Goal: Task Accomplishment & Management: Manage account settings

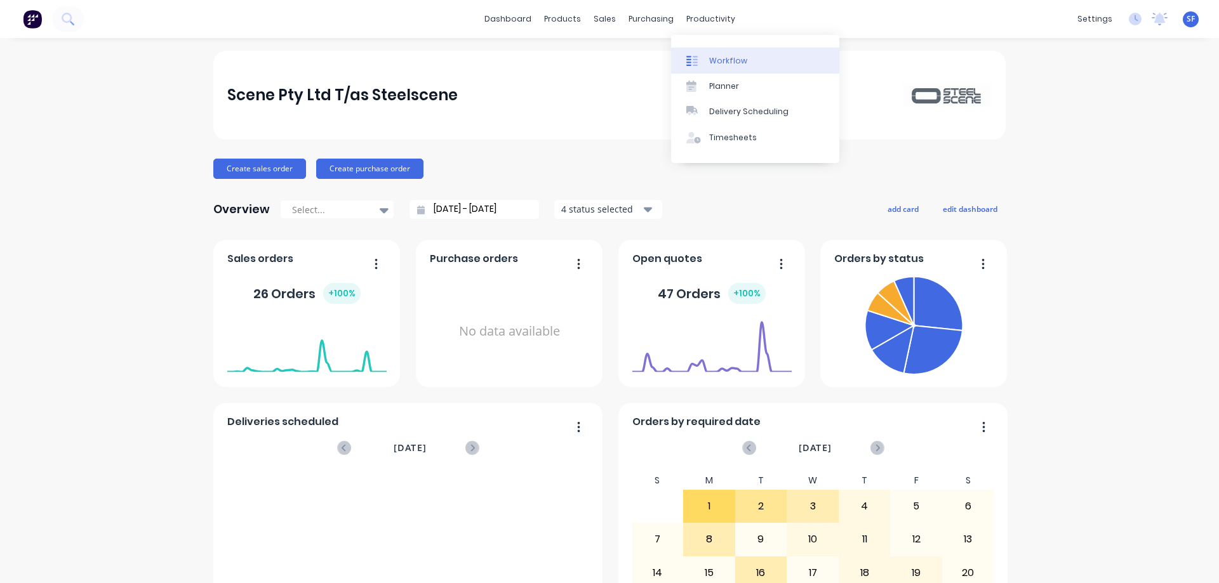
click at [713, 61] on div "Workflow" at bounding box center [728, 60] width 38 height 11
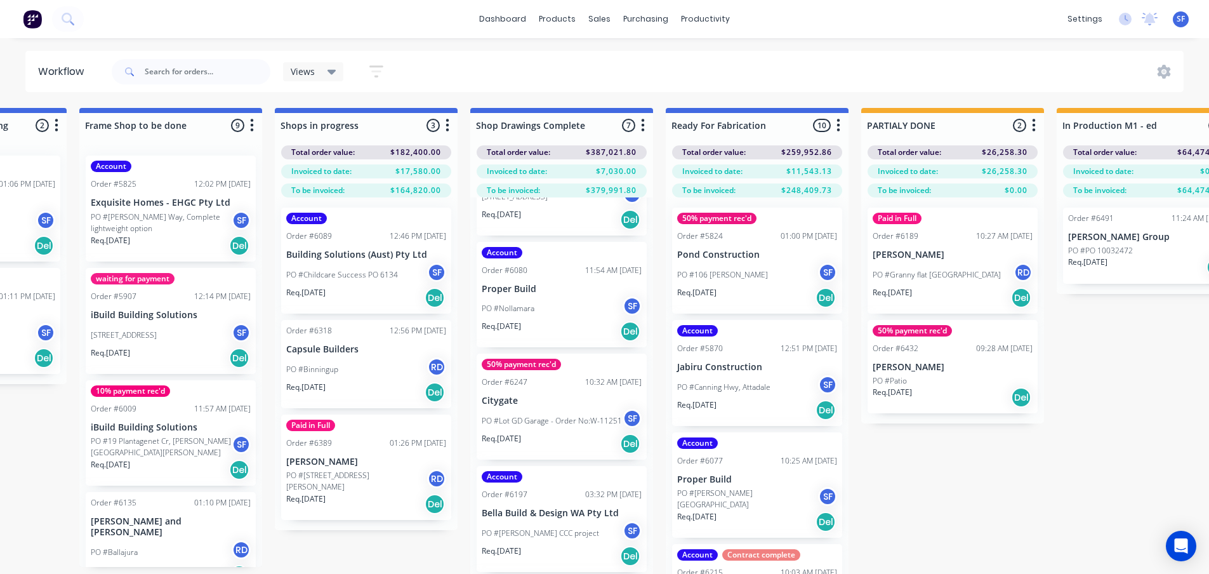
scroll to position [317, 0]
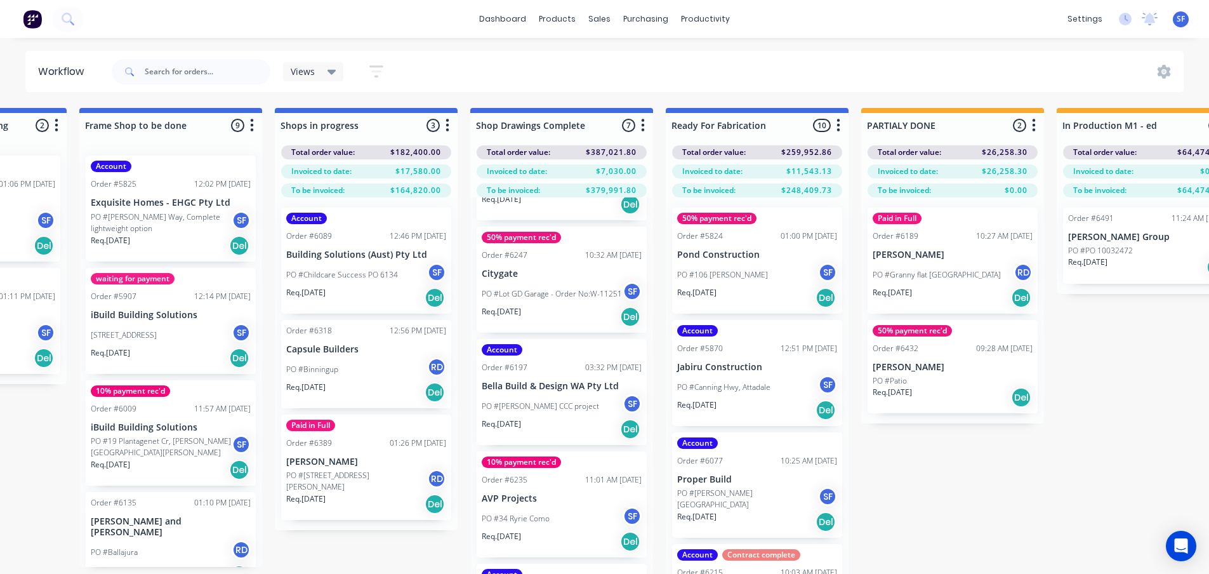
click at [562, 410] on p "PO #Henley Brook CCC project" at bounding box center [540, 405] width 117 height 11
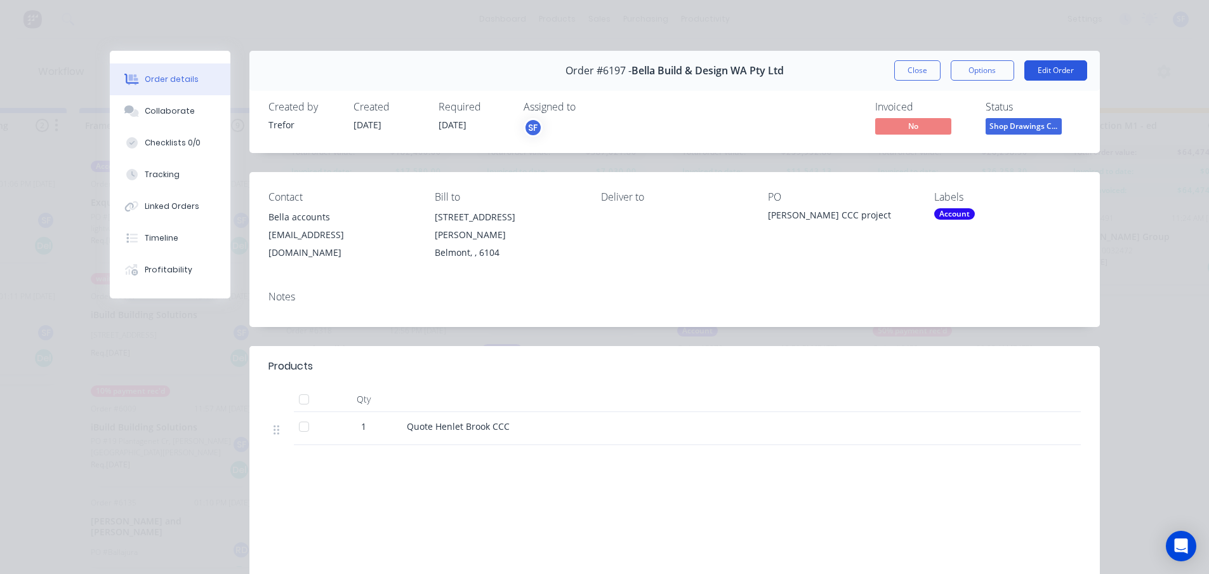
click at [1052, 75] on button "Edit Order" at bounding box center [1055, 70] width 63 height 20
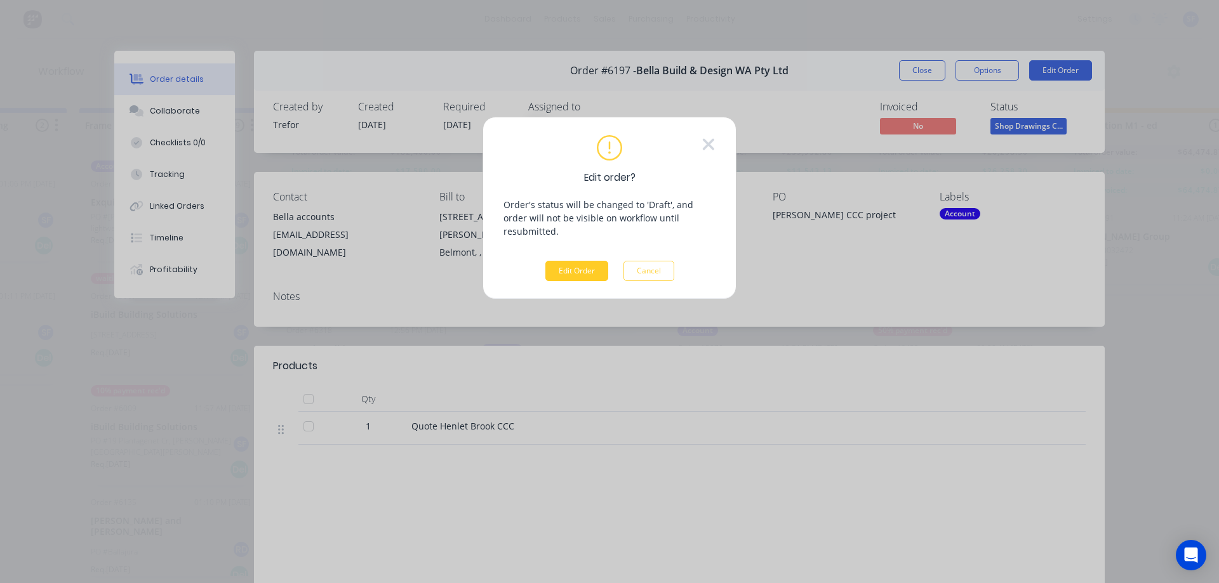
click at [571, 261] on button "Edit Order" at bounding box center [576, 271] width 63 height 20
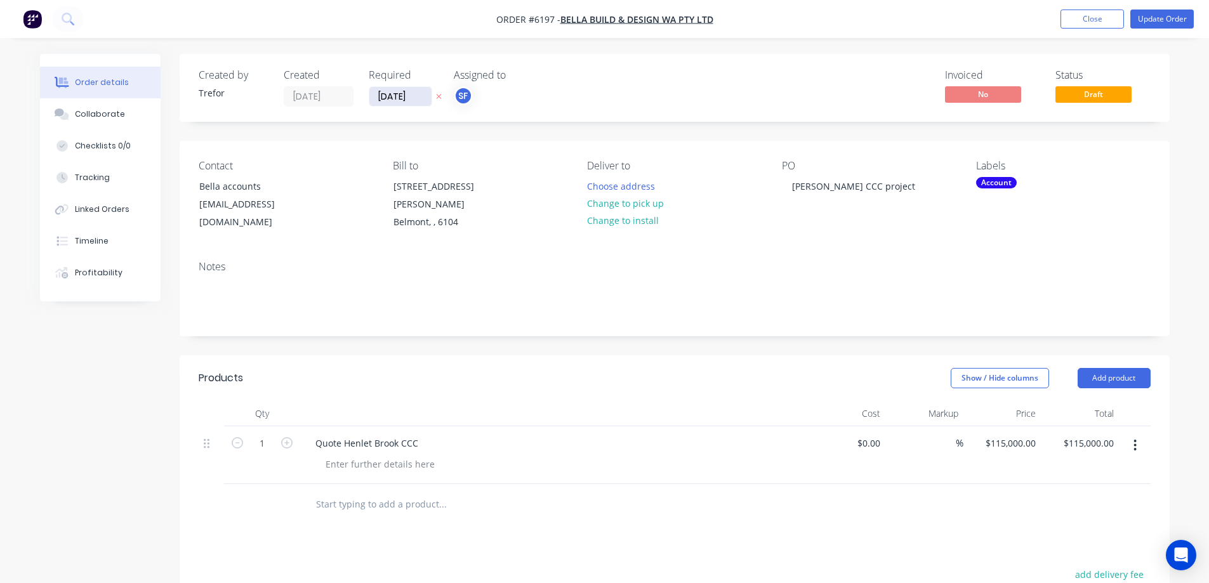
click at [392, 92] on input "18/09/25" at bounding box center [400, 96] width 62 height 19
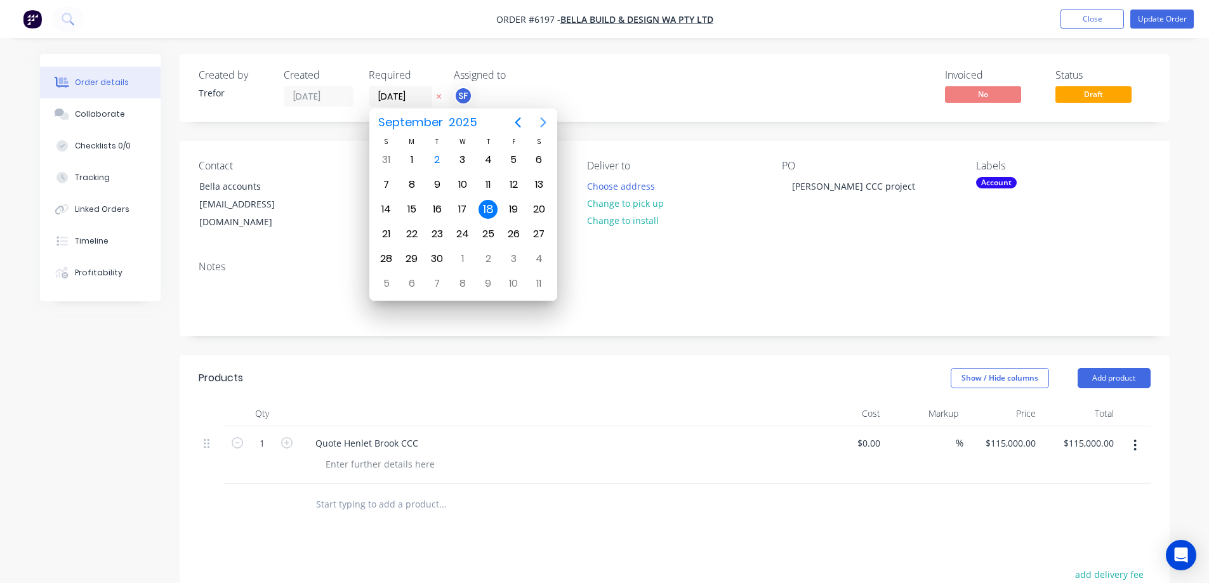
click at [543, 121] on icon "Next page" at bounding box center [543, 122] width 6 height 10
click at [409, 183] on div "6" at bounding box center [411, 184] width 19 height 19
type input "06/10/25"
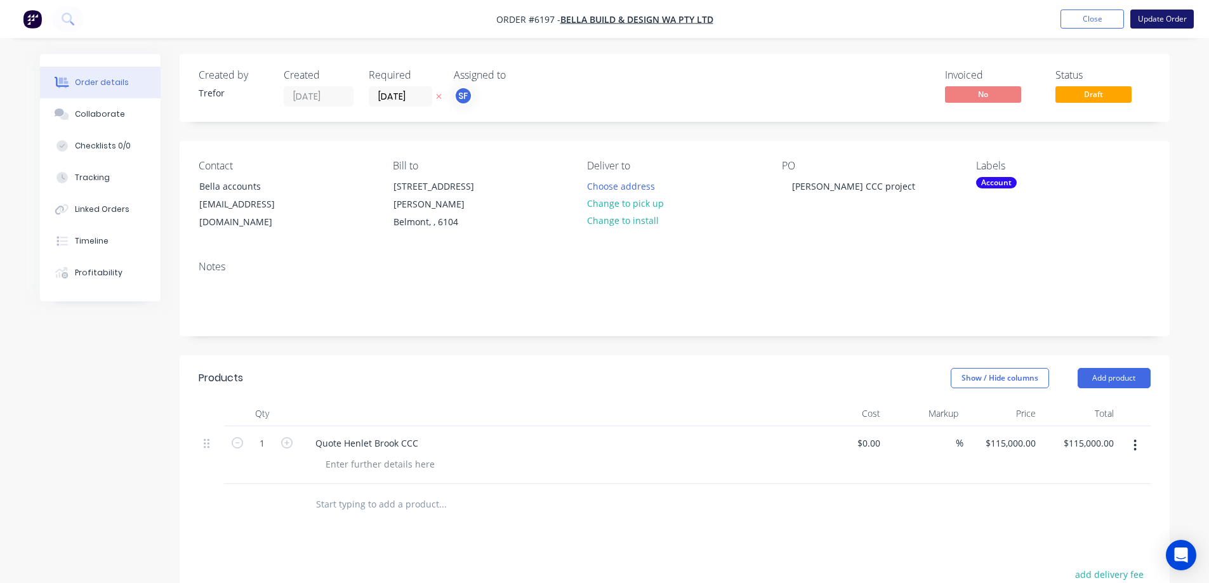
click at [1154, 21] on button "Update Order" at bounding box center [1161, 19] width 63 height 19
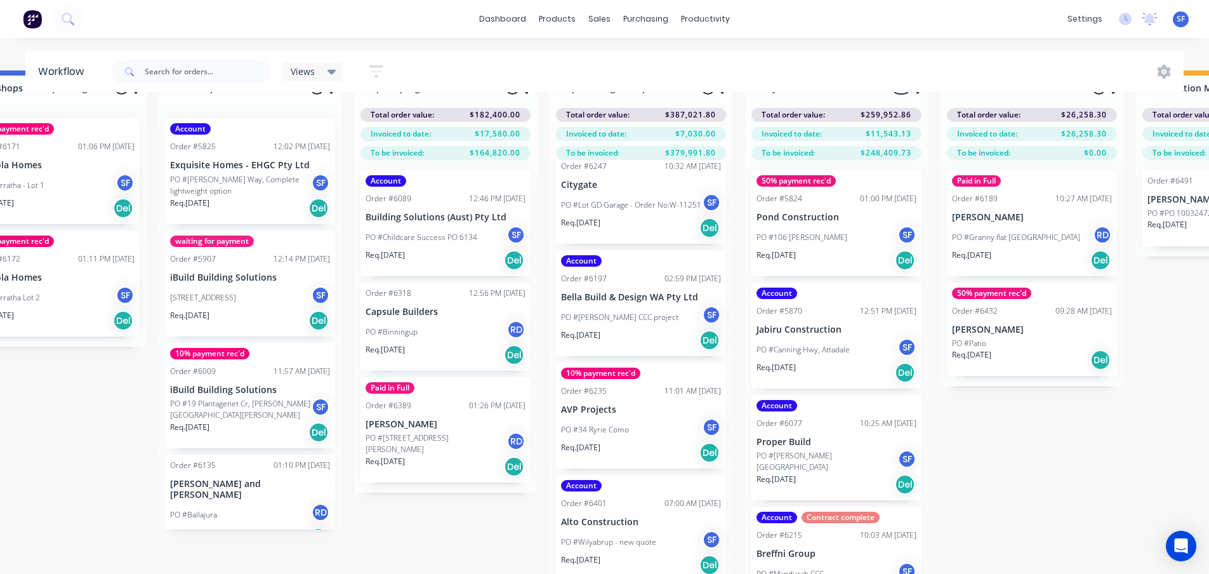
scroll to position [55, 1041]
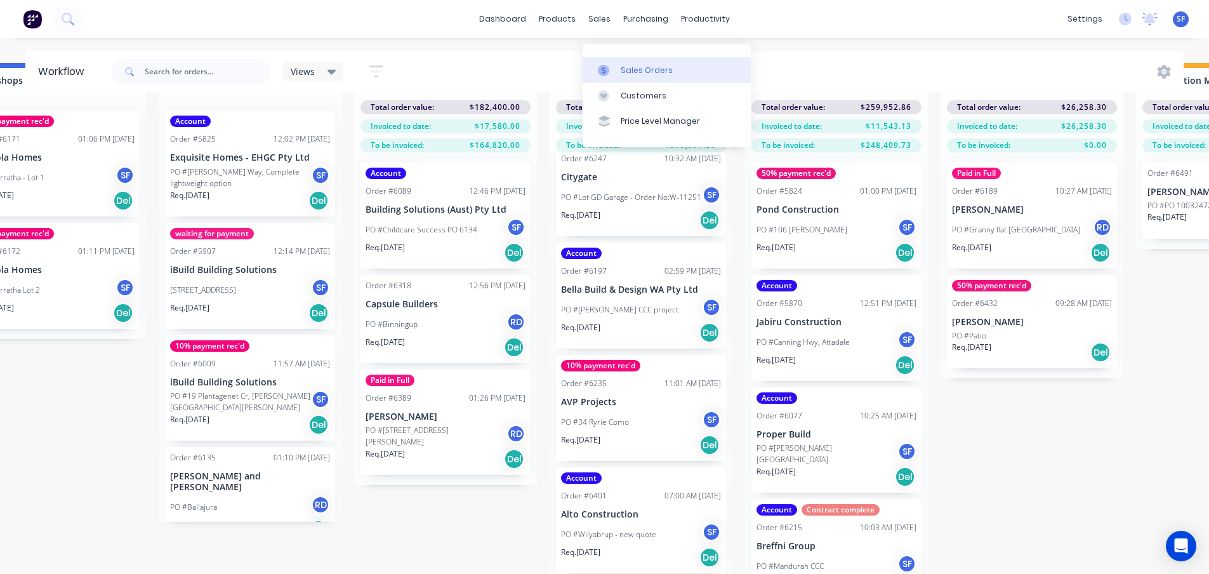
click at [633, 65] on div "Sales Orders" at bounding box center [647, 70] width 52 height 11
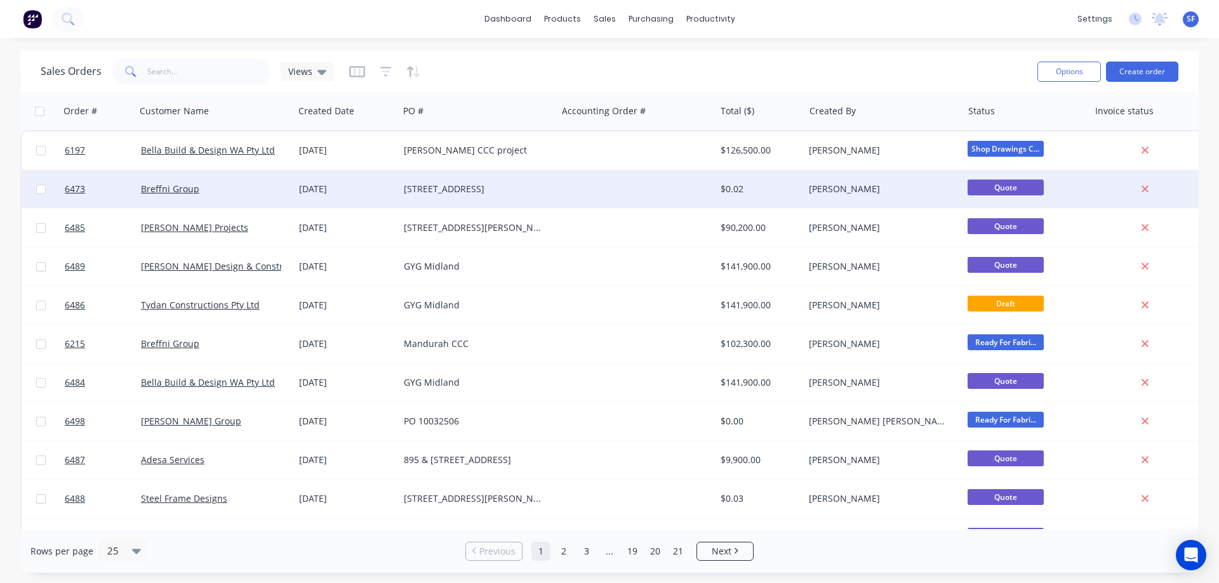
click at [556, 193] on div "6473 Breffni Group 22 Aug 2025 109 Wilmington cres, Balga $0.02 Jo Reeves Quote" at bounding box center [614, 189] width 1184 height 39
click at [223, 187] on div "Breffni Group" at bounding box center [211, 189] width 141 height 13
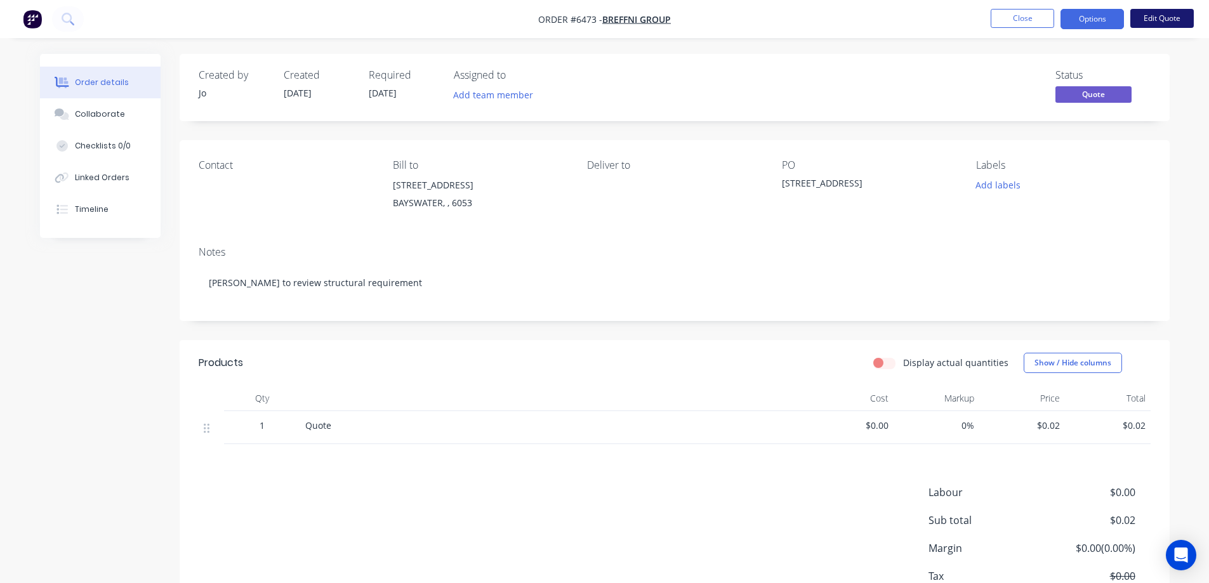
click at [1149, 22] on button "Edit Quote" at bounding box center [1161, 18] width 63 height 19
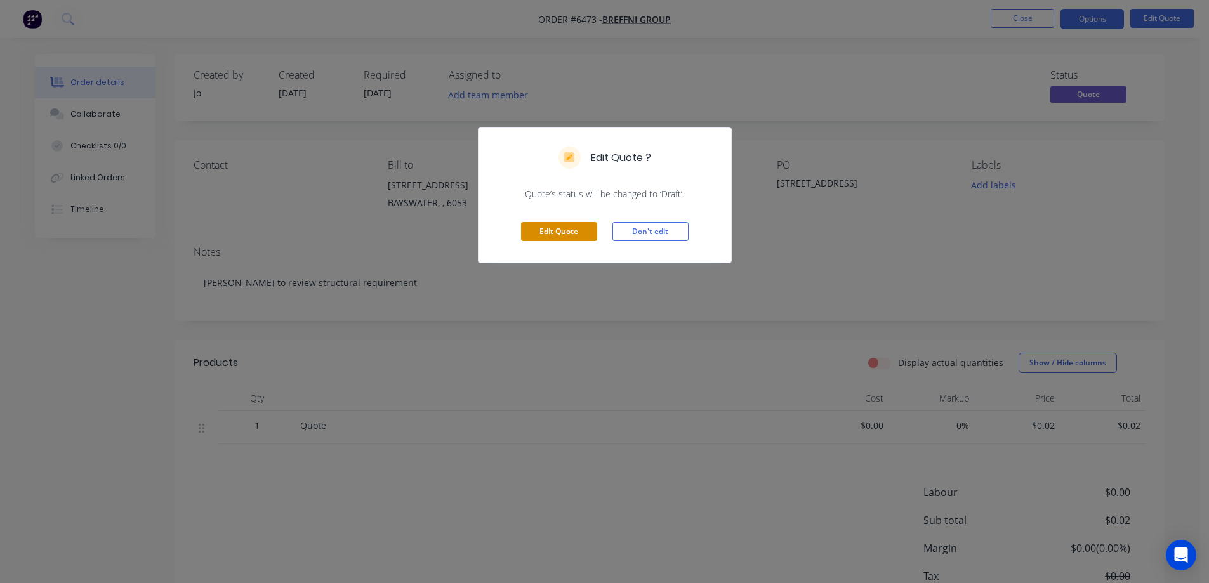
click at [539, 237] on button "Edit Quote" at bounding box center [559, 231] width 76 height 19
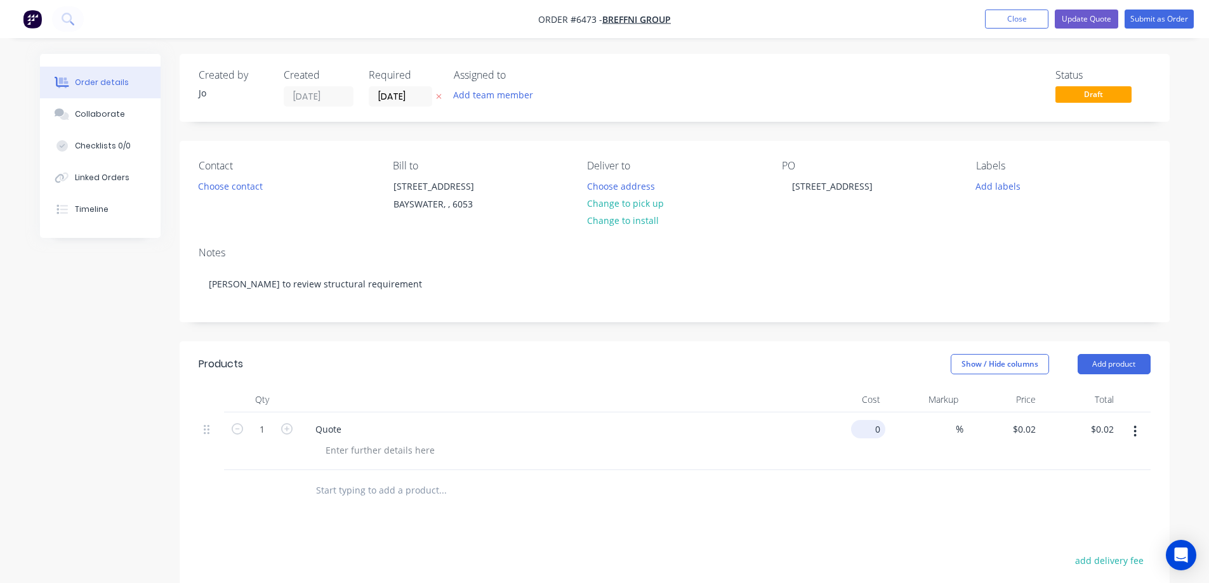
click at [878, 430] on input "0" at bounding box center [870, 429] width 29 height 18
type input "$106,000.00"
click at [904, 508] on div at bounding box center [675, 490] width 952 height 41
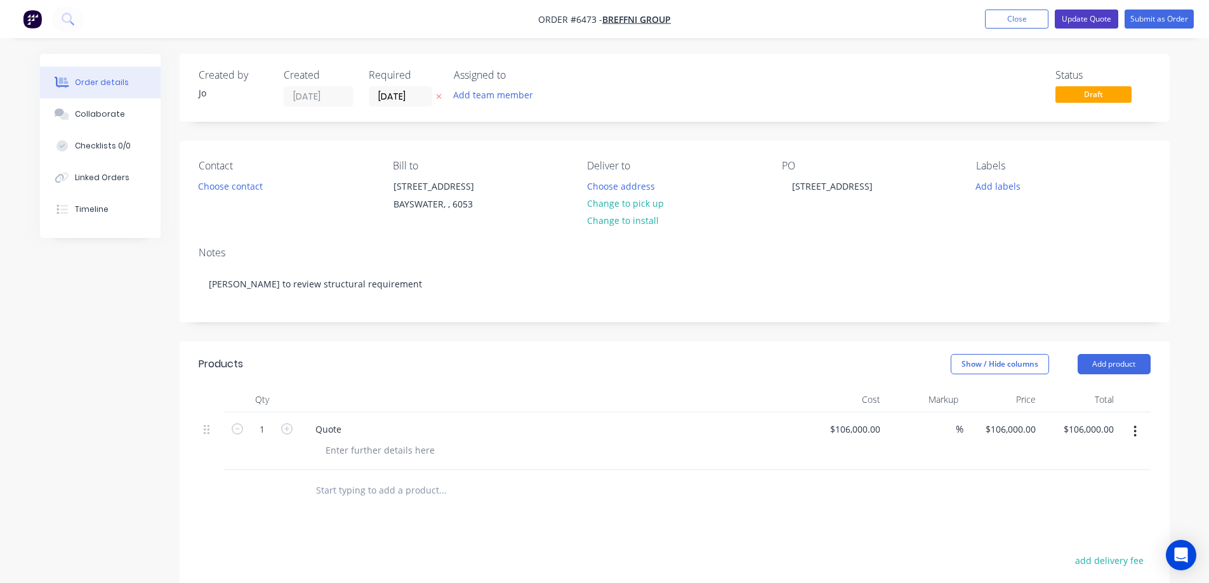
click at [1084, 15] on button "Update Quote" at bounding box center [1086, 19] width 63 height 19
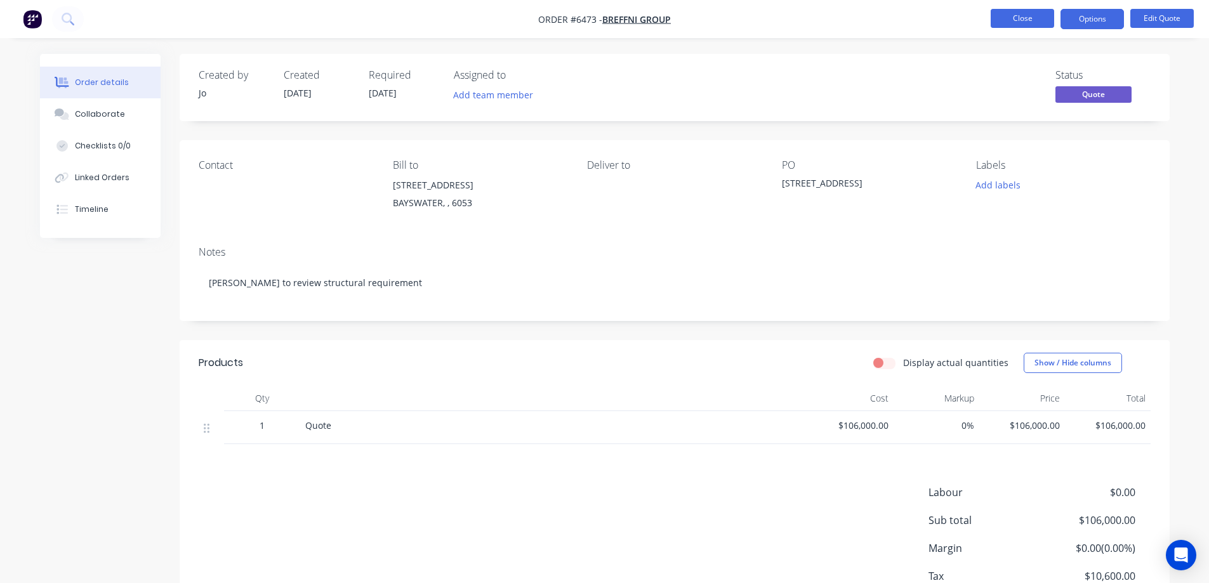
click at [1033, 27] on button "Close" at bounding box center [1022, 18] width 63 height 19
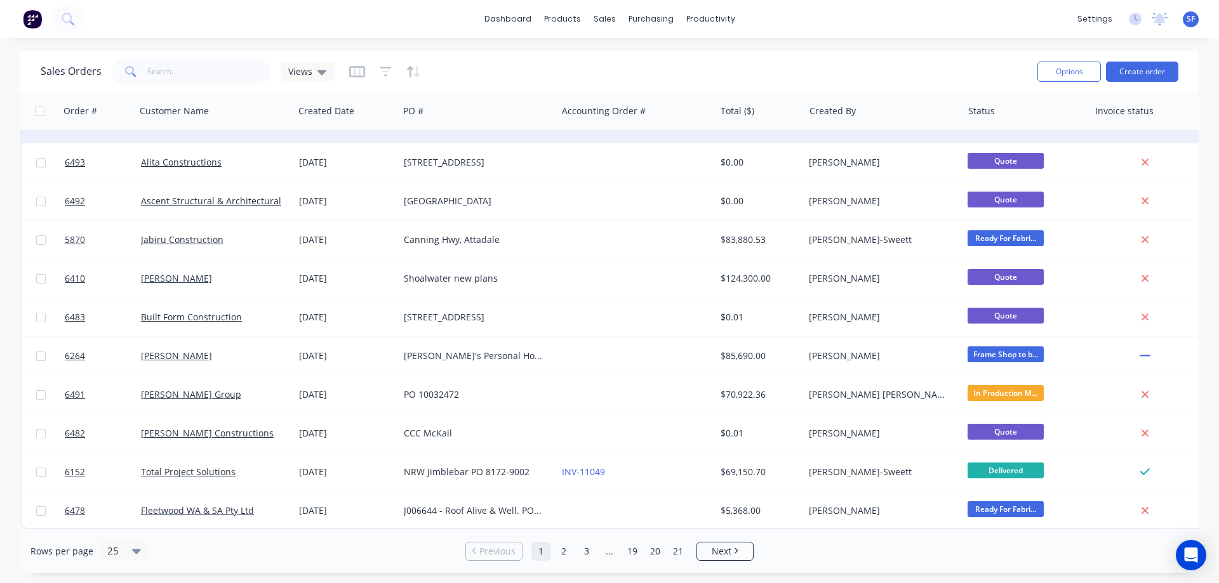
scroll to position [575, 0]
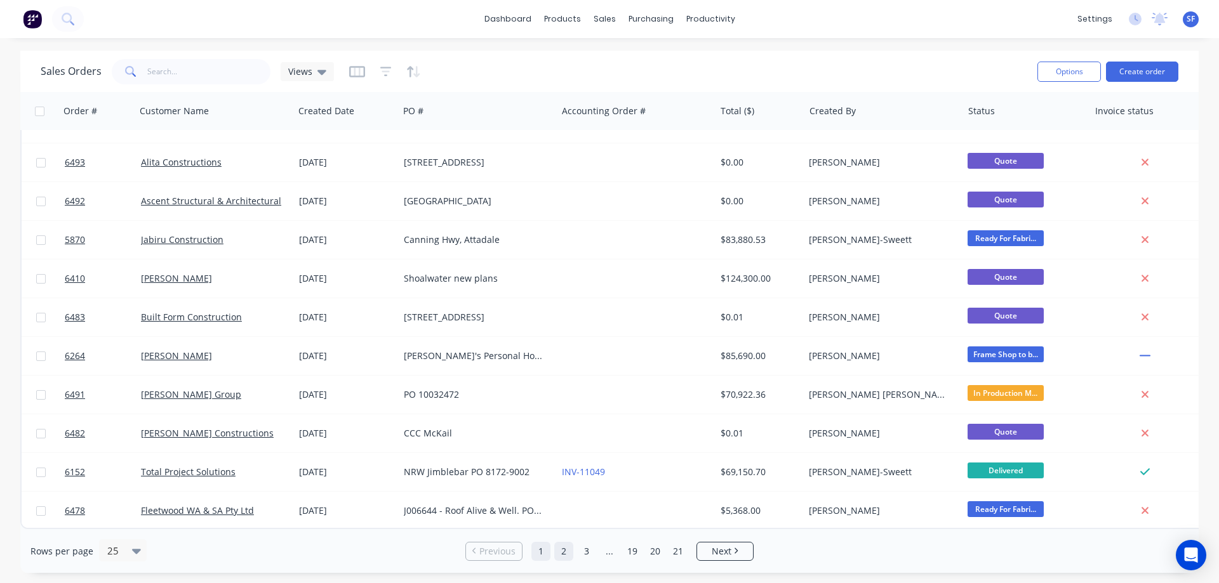
click at [564, 552] on link "2" at bounding box center [563, 551] width 19 height 19
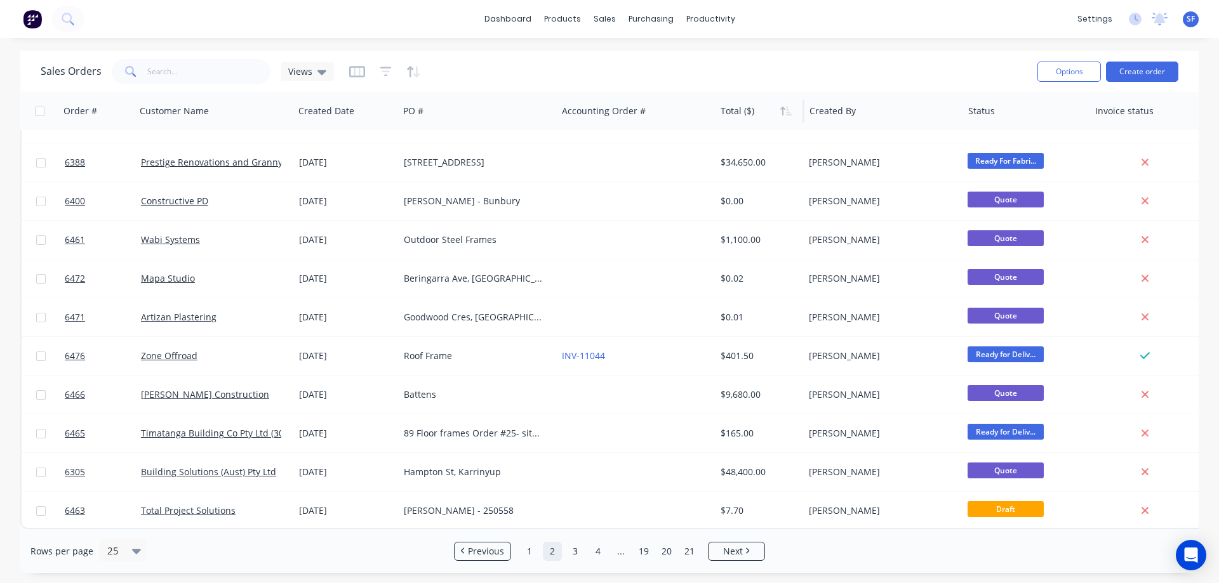
click at [743, 111] on div at bounding box center [757, 110] width 75 height 25
click at [783, 116] on icon "button" at bounding box center [785, 111] width 11 height 10
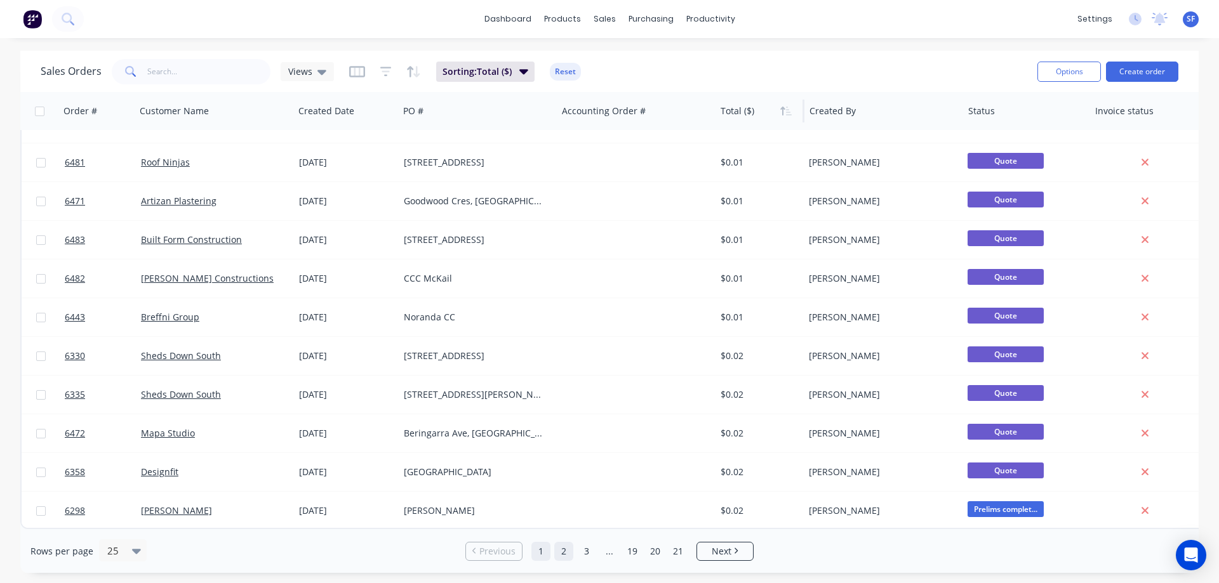
click at [562, 556] on link "2" at bounding box center [563, 551] width 19 height 19
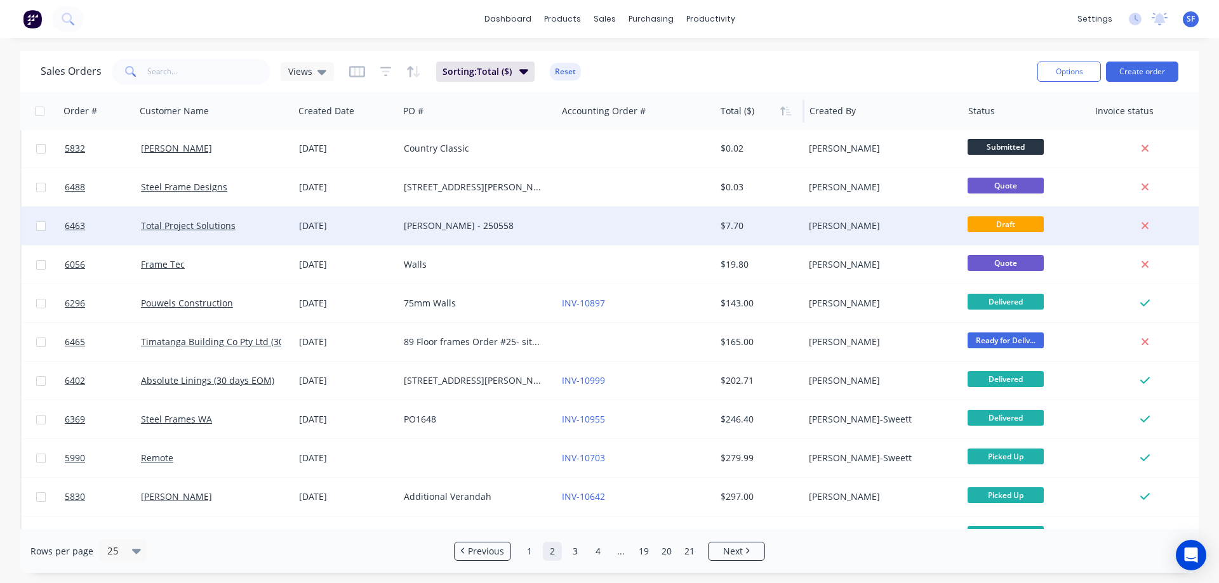
scroll to position [0, 0]
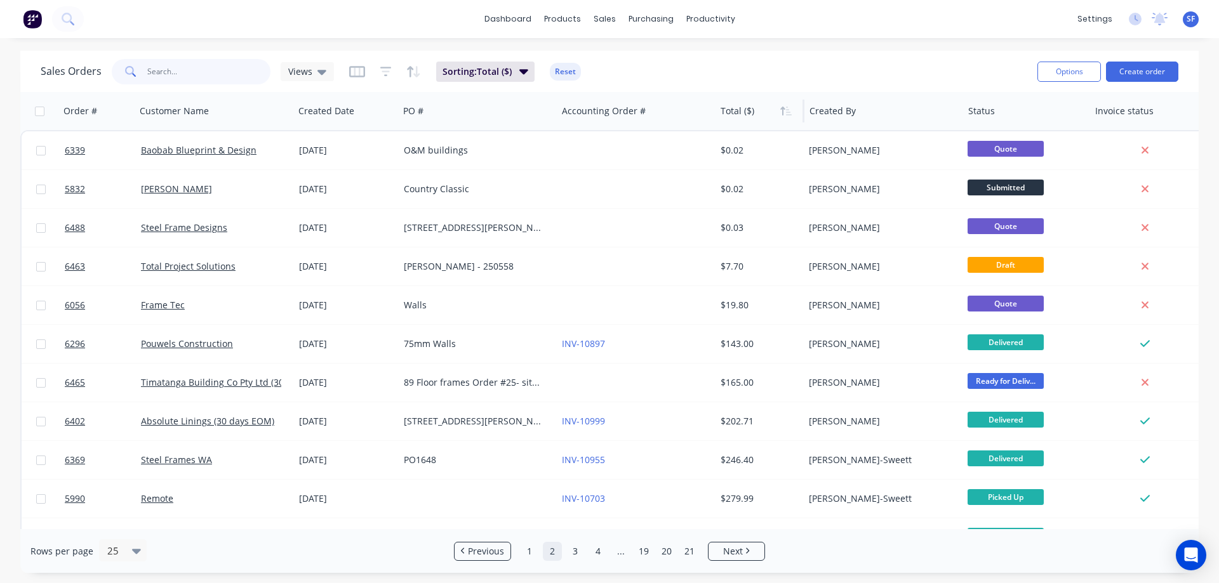
click at [188, 78] on input "text" at bounding box center [209, 71] width 124 height 25
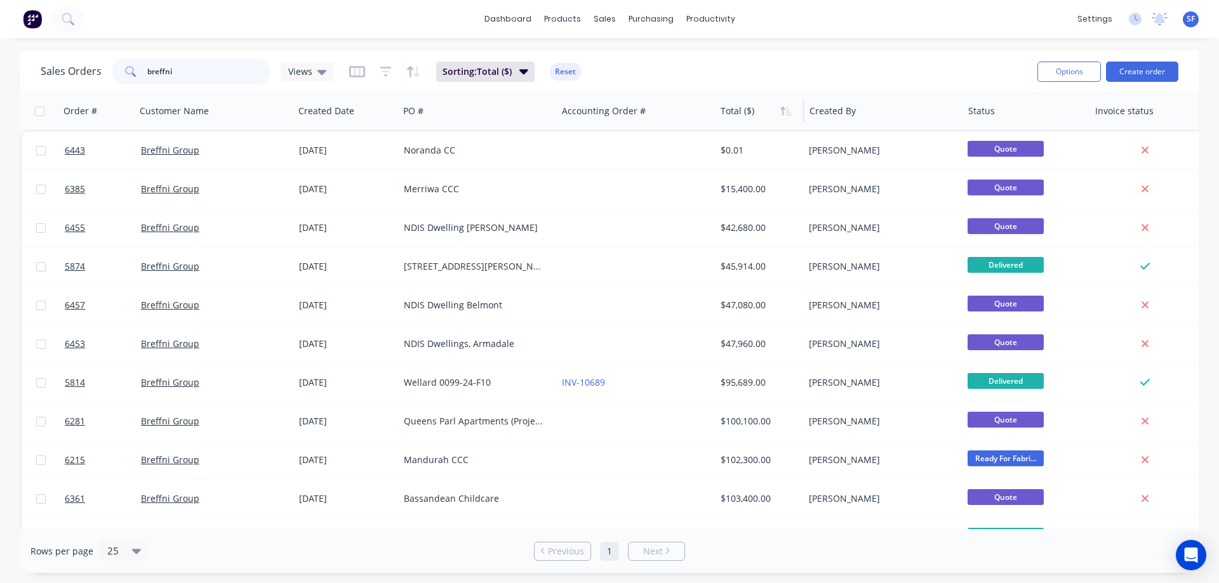
drag, startPoint x: 195, startPoint y: 77, endPoint x: 131, endPoint y: 72, distance: 64.9
click at [131, 72] on div "breffni" at bounding box center [191, 71] width 159 height 25
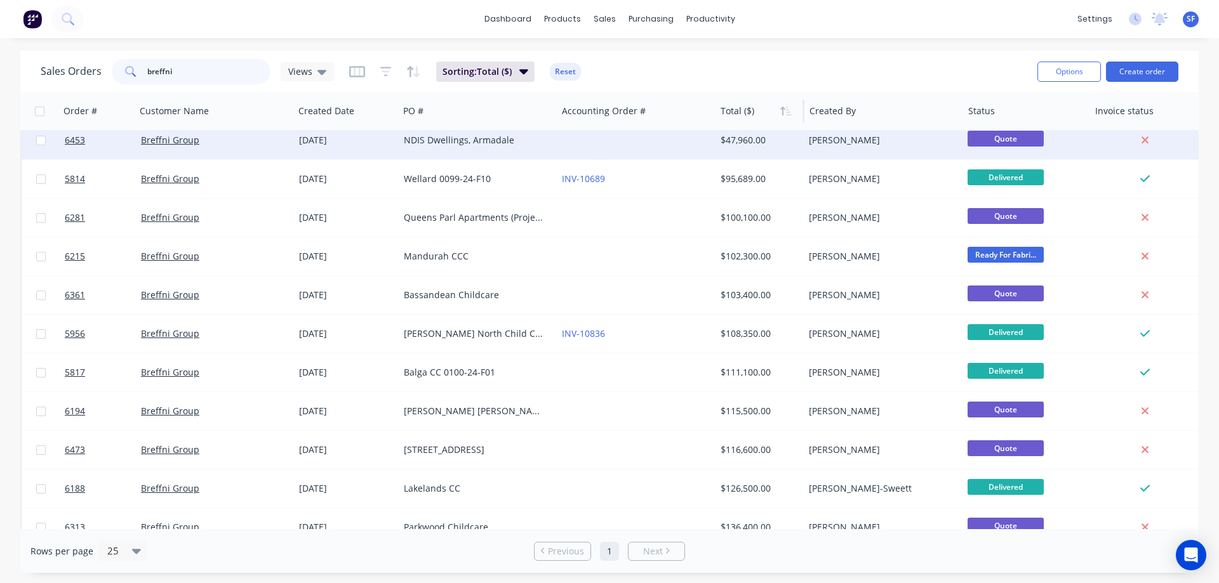
scroll to position [227, 0]
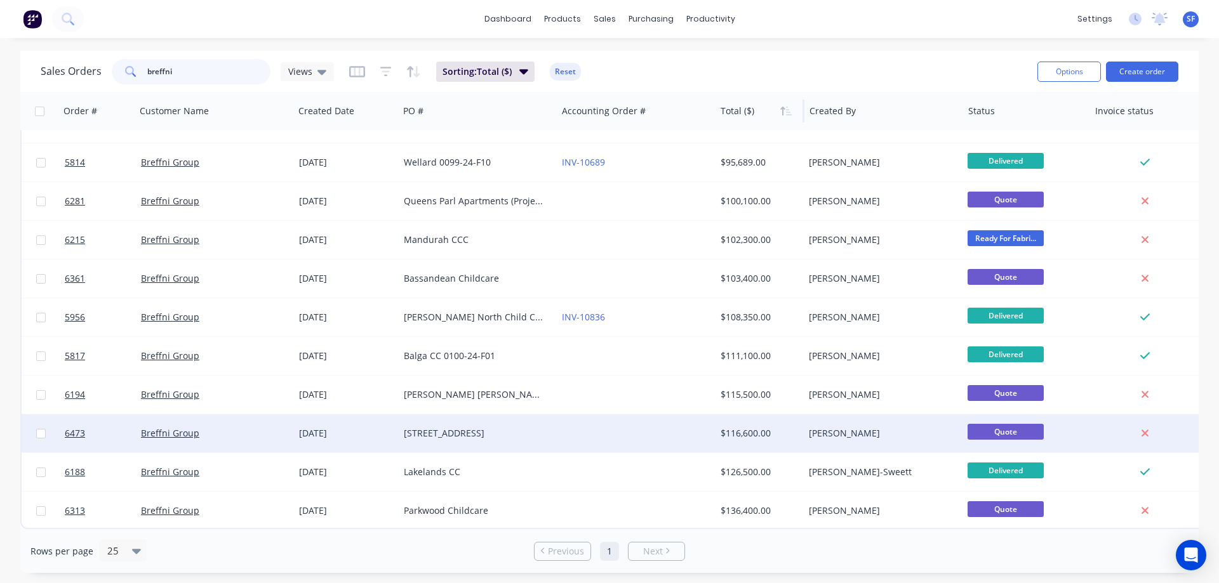
type input "breffni"
click at [1022, 428] on span "Quote" at bounding box center [1005, 432] width 76 height 16
click at [310, 428] on div "[DATE]" at bounding box center [346, 433] width 95 height 13
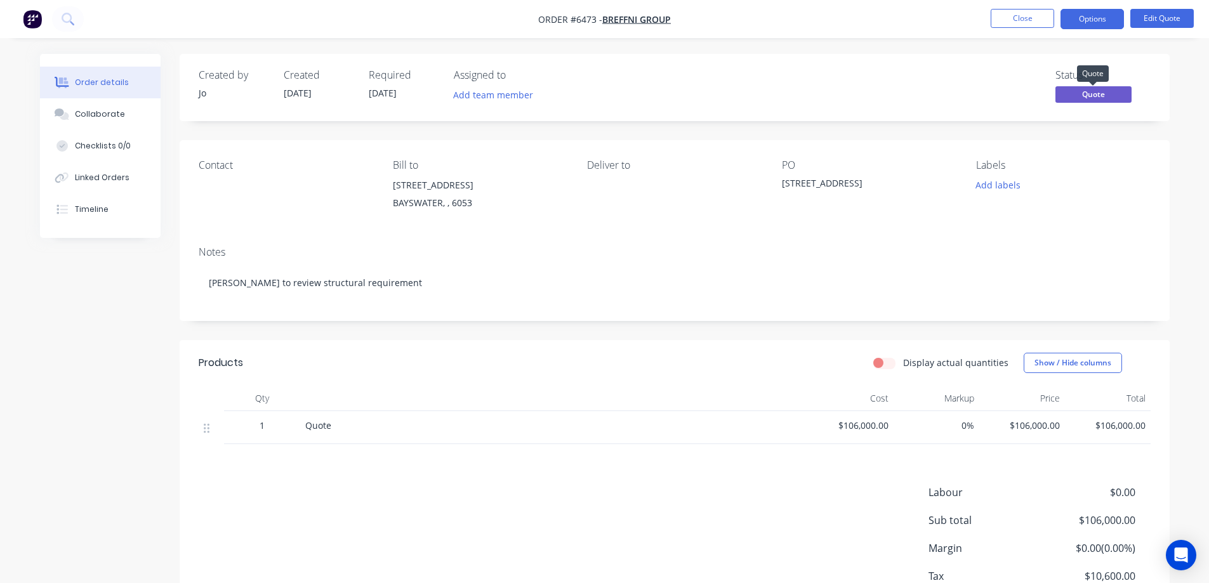
click at [1081, 88] on span "Quote" at bounding box center [1093, 94] width 76 height 16
click at [958, 83] on div "Status Quote" at bounding box center [866, 87] width 570 height 37
click at [1008, 20] on button "Close" at bounding box center [1022, 18] width 63 height 19
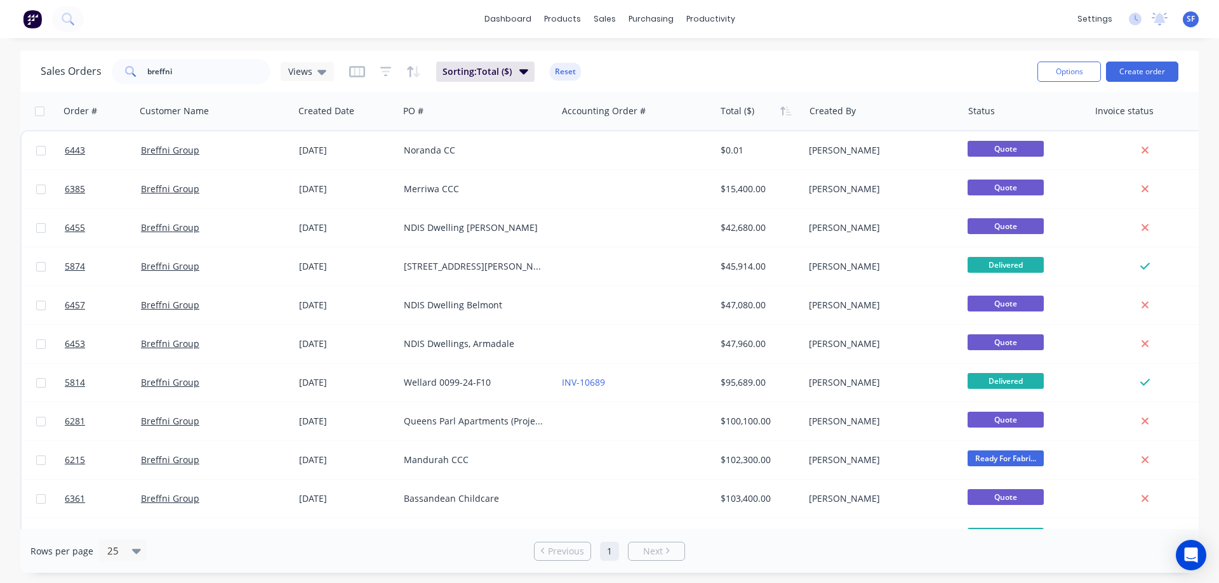
click at [581, 555] on span "Previous" at bounding box center [566, 551] width 36 height 13
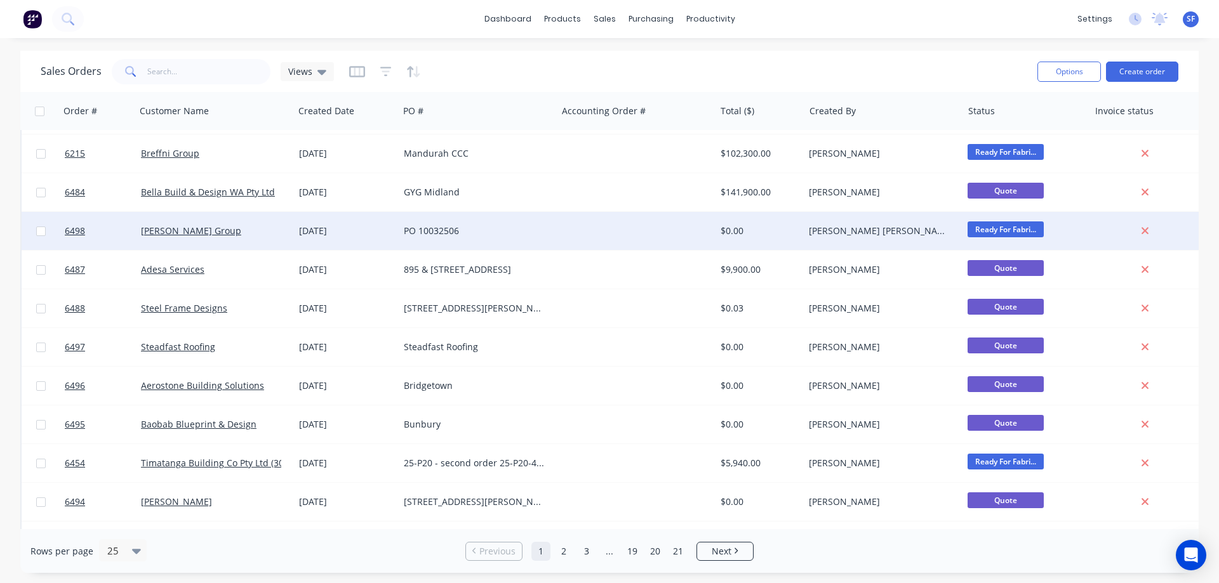
scroll to position [254, 0]
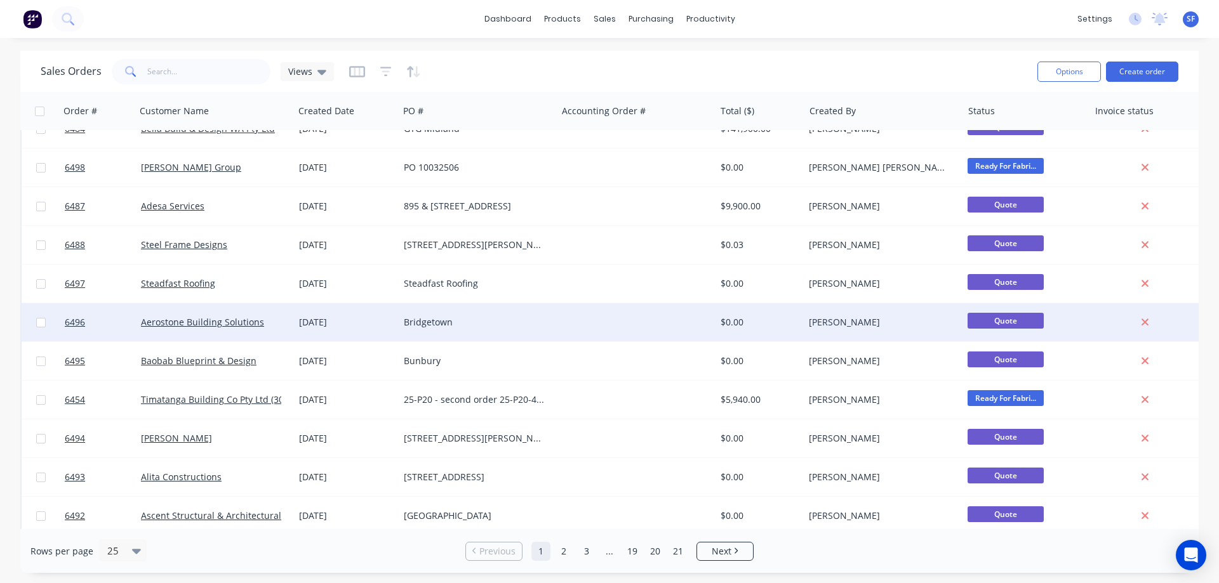
click at [453, 324] on div "Bridgetown" at bounding box center [474, 322] width 141 height 13
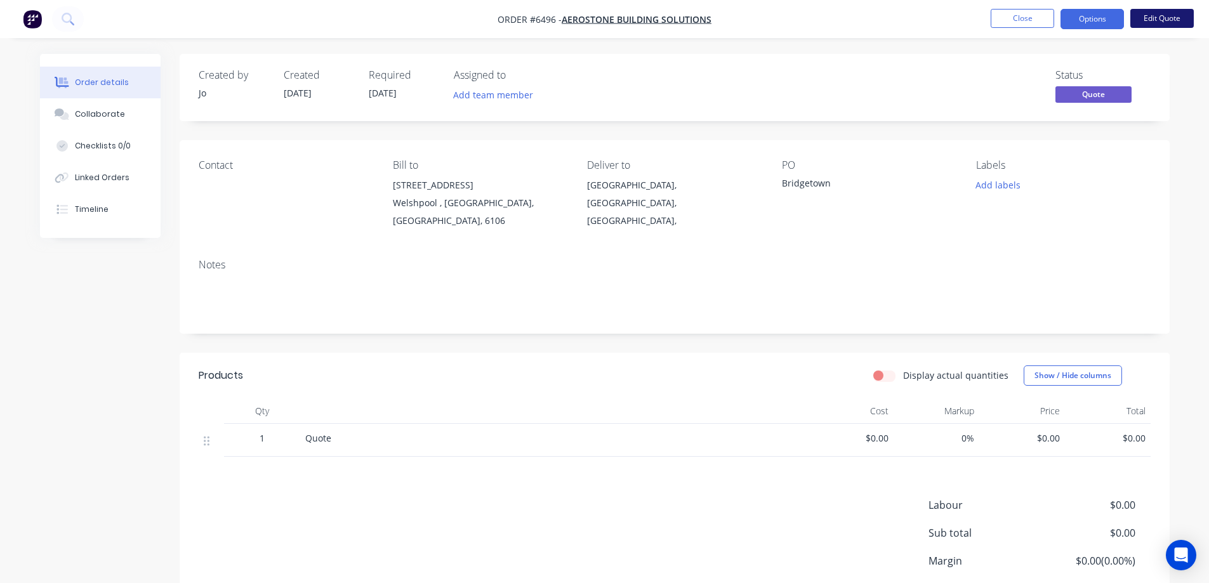
click at [1158, 21] on button "Edit Quote" at bounding box center [1161, 18] width 63 height 19
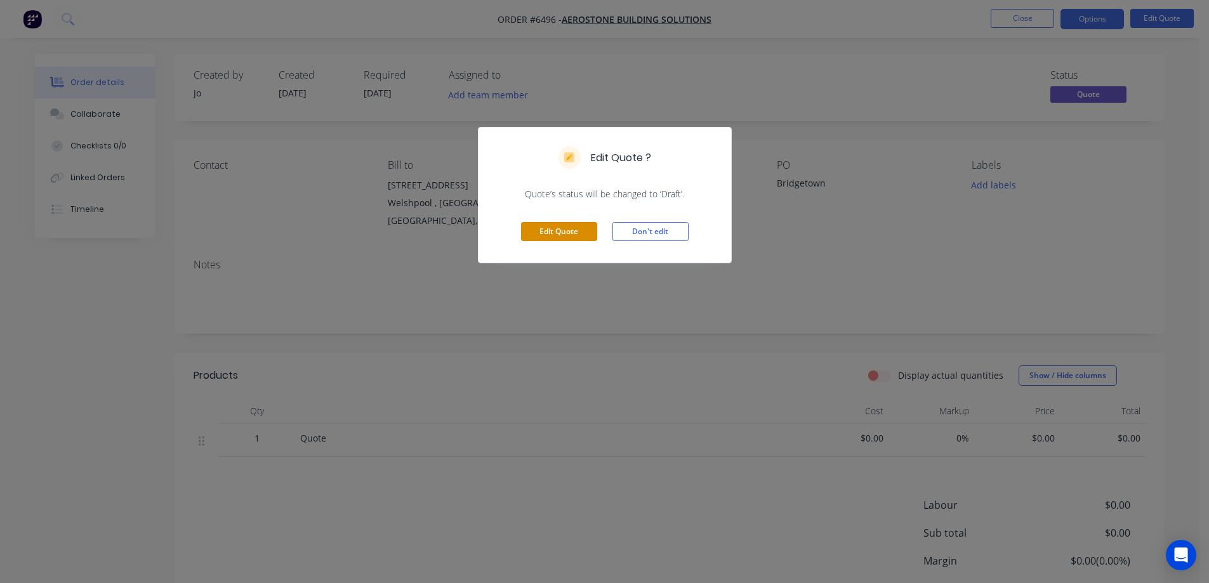
click at [546, 235] on button "Edit Quote" at bounding box center [559, 231] width 76 height 19
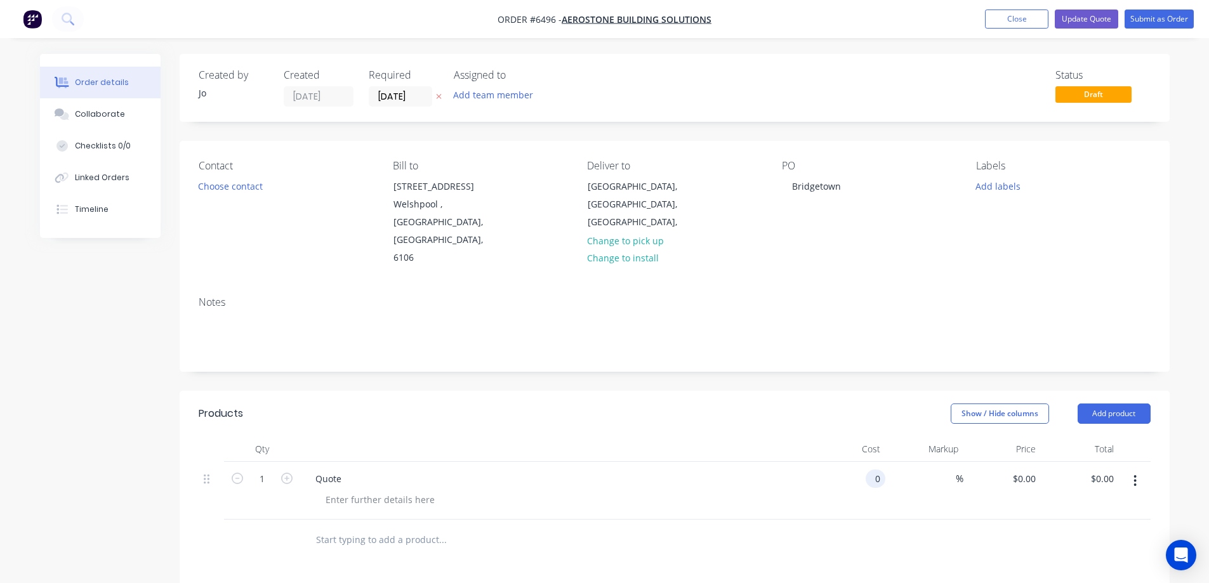
click at [870, 470] on div "0 0" at bounding box center [876, 479] width 20 height 18
type input "$45,000.00"
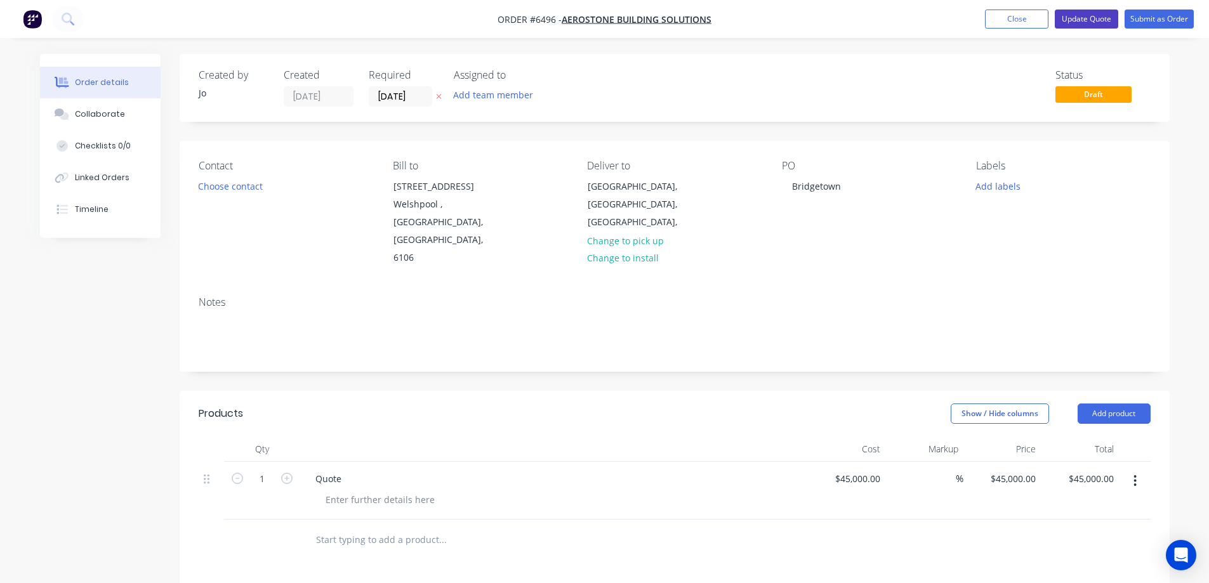
click at [1099, 22] on button "Update Quote" at bounding box center [1086, 19] width 63 height 19
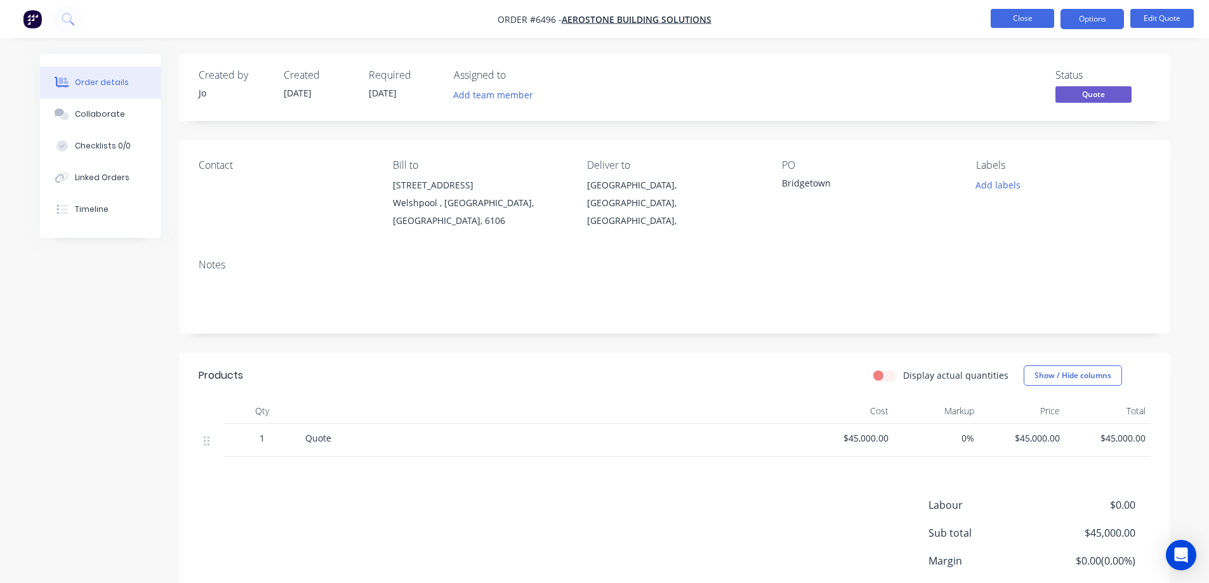
click at [1019, 19] on button "Close" at bounding box center [1022, 18] width 63 height 19
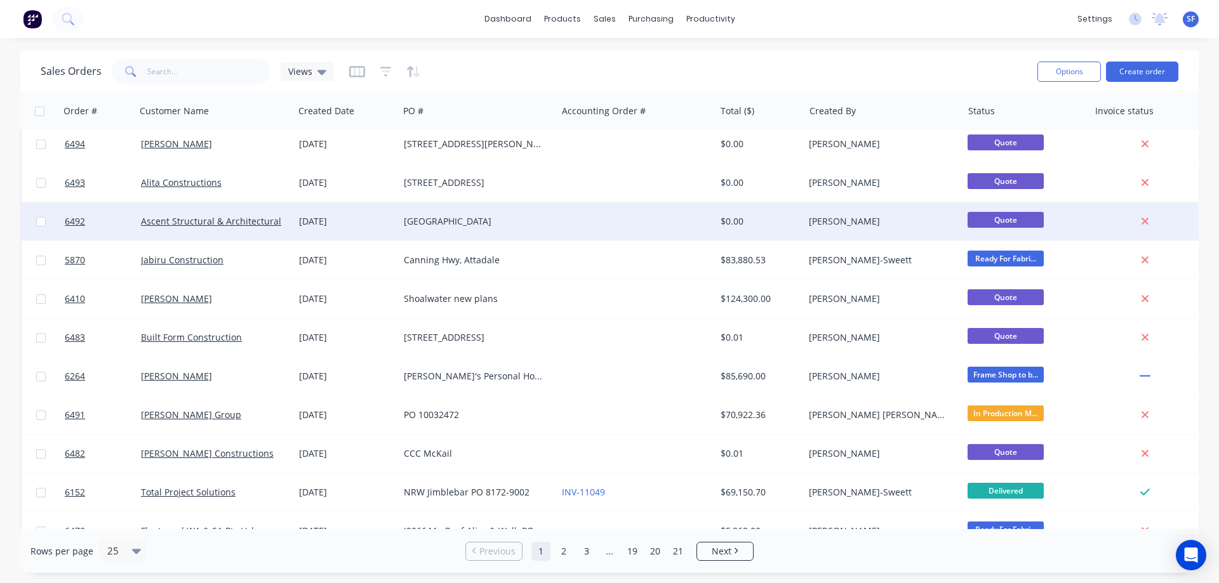
scroll to position [575, 0]
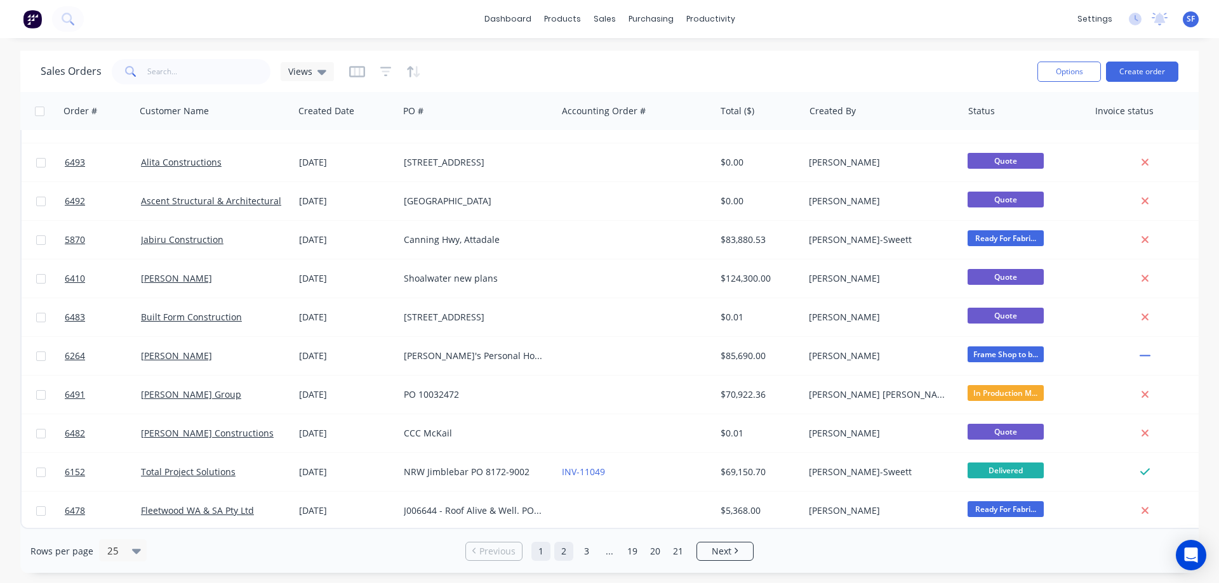
click at [562, 552] on link "2" at bounding box center [563, 551] width 19 height 19
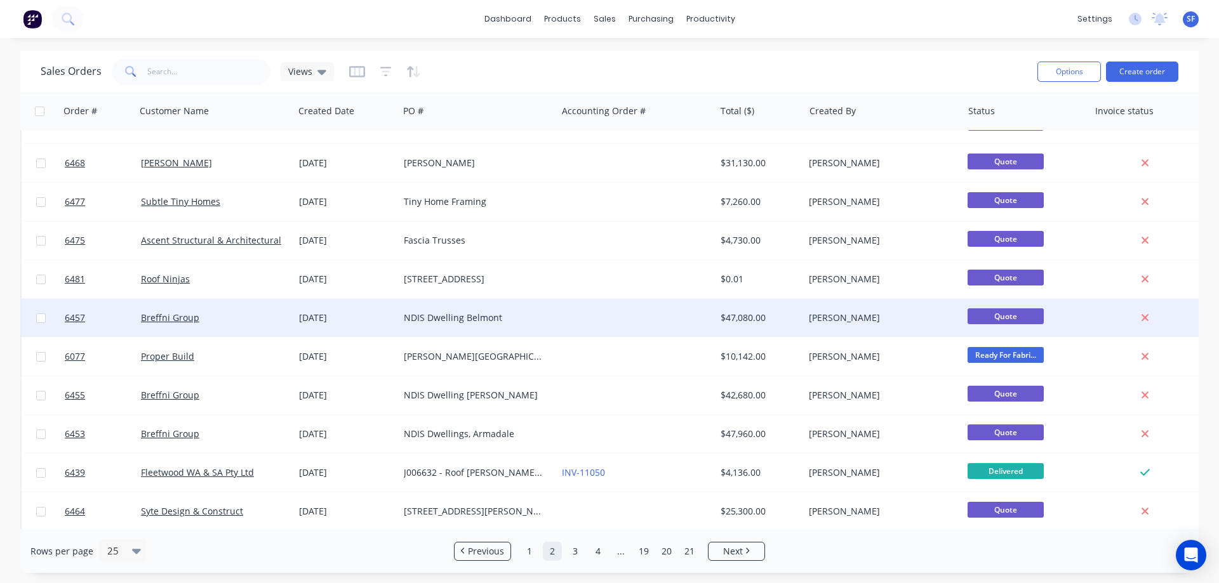
scroll to position [127, 0]
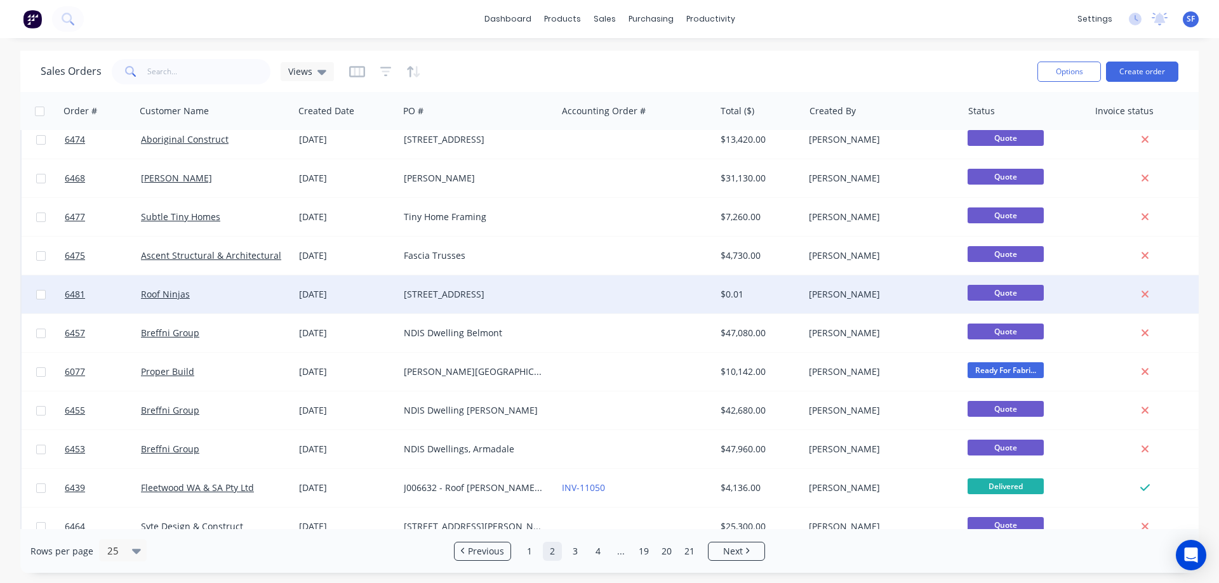
click at [199, 295] on div "Roof Ninjas" at bounding box center [211, 294] width 141 height 13
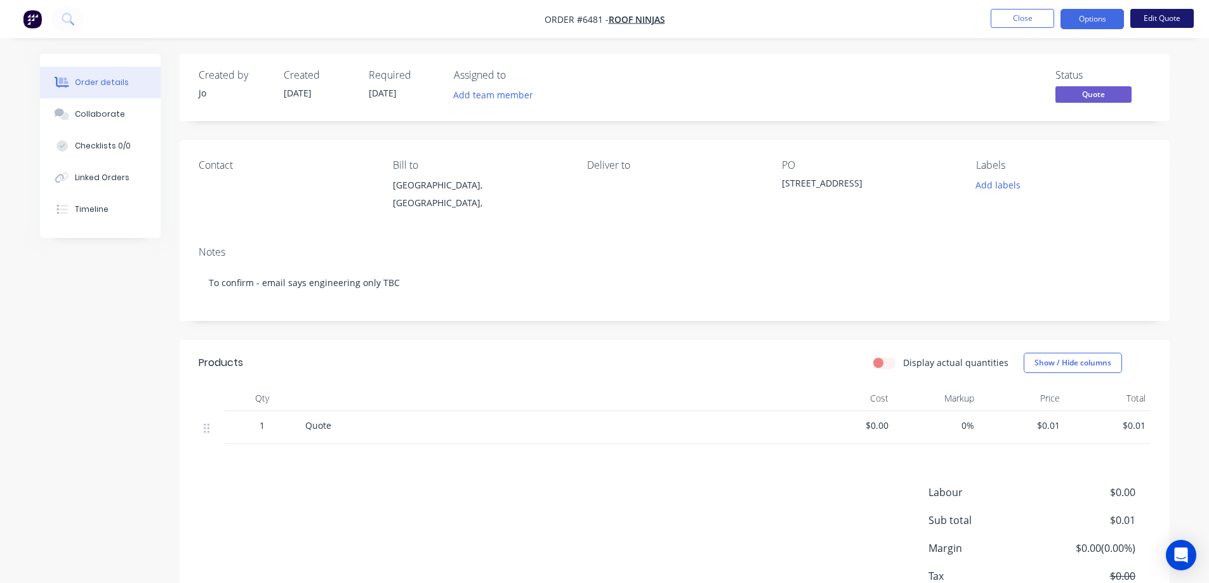
click at [1152, 23] on button "Edit Quote" at bounding box center [1161, 18] width 63 height 19
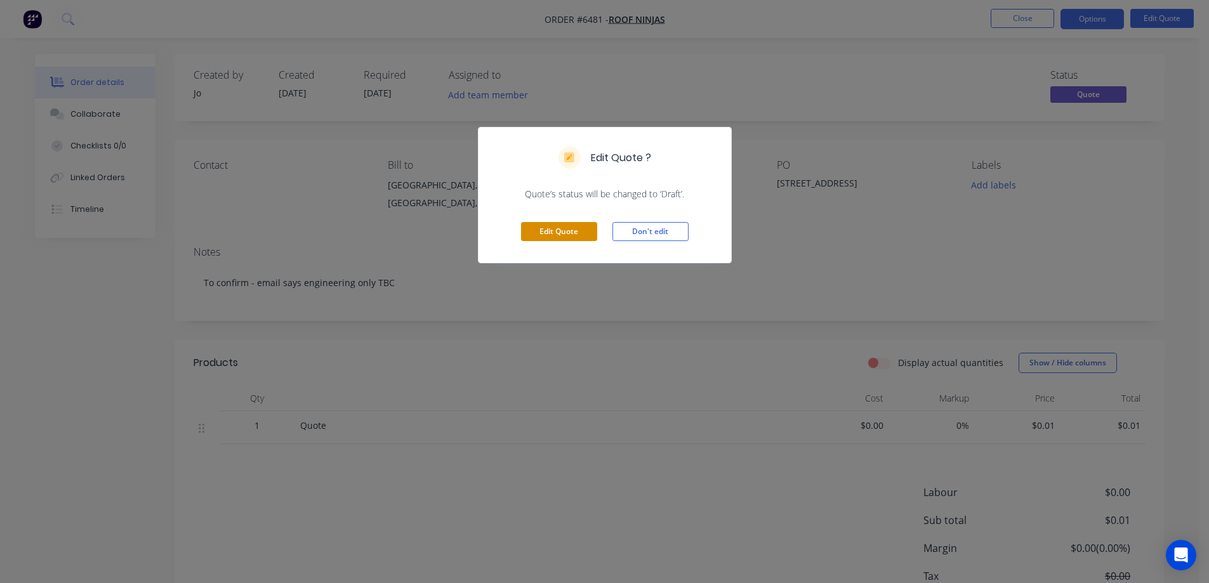
click at [561, 229] on button "Edit Quote" at bounding box center [559, 231] width 76 height 19
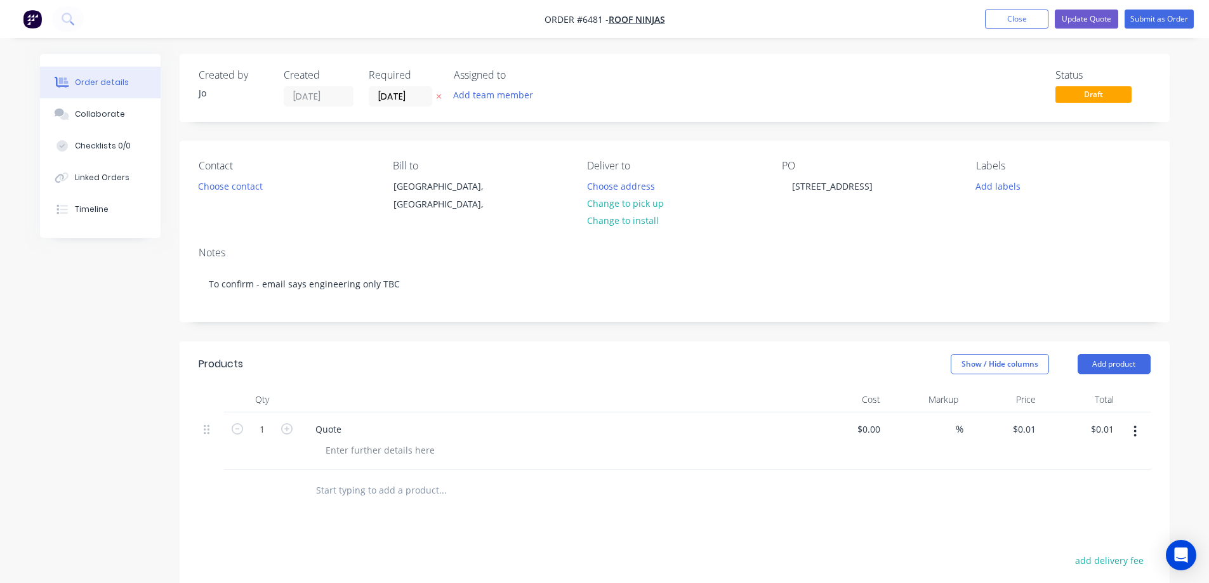
click at [885, 427] on div "%" at bounding box center [924, 442] width 78 height 58
click at [872, 430] on input "0" at bounding box center [878, 429] width 15 height 18
type input "$30,000.00"
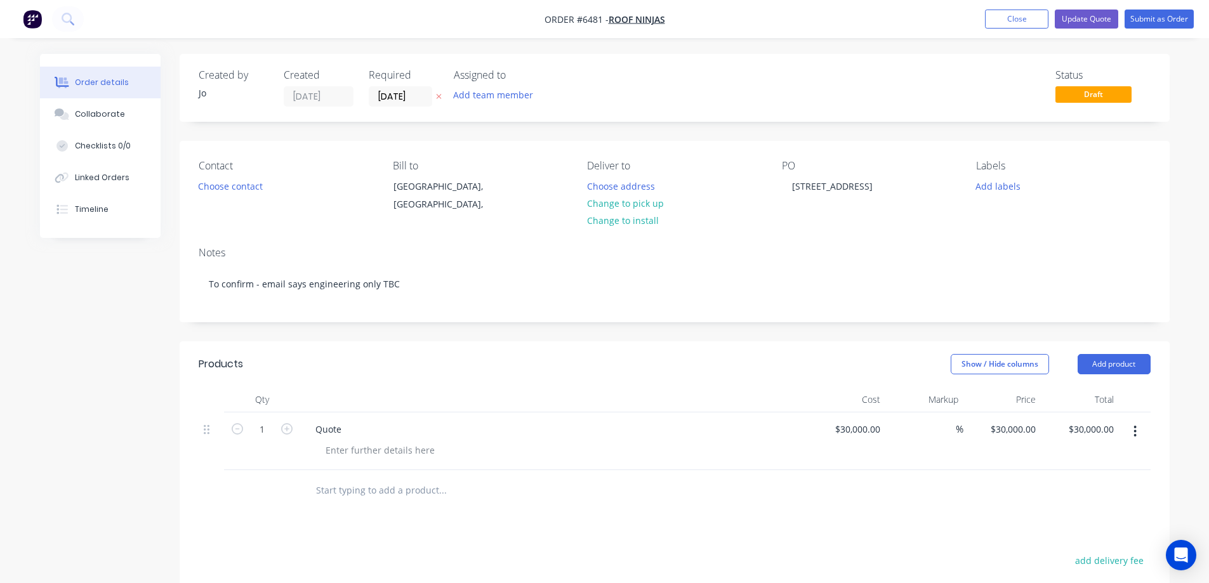
click at [1182, 192] on div "Order details Collaborate Checklists 0/0 Linked Orders Timeline Order details C…" at bounding box center [604, 417] width 1209 height 835
click at [1099, 18] on button "Update Quote" at bounding box center [1086, 19] width 63 height 19
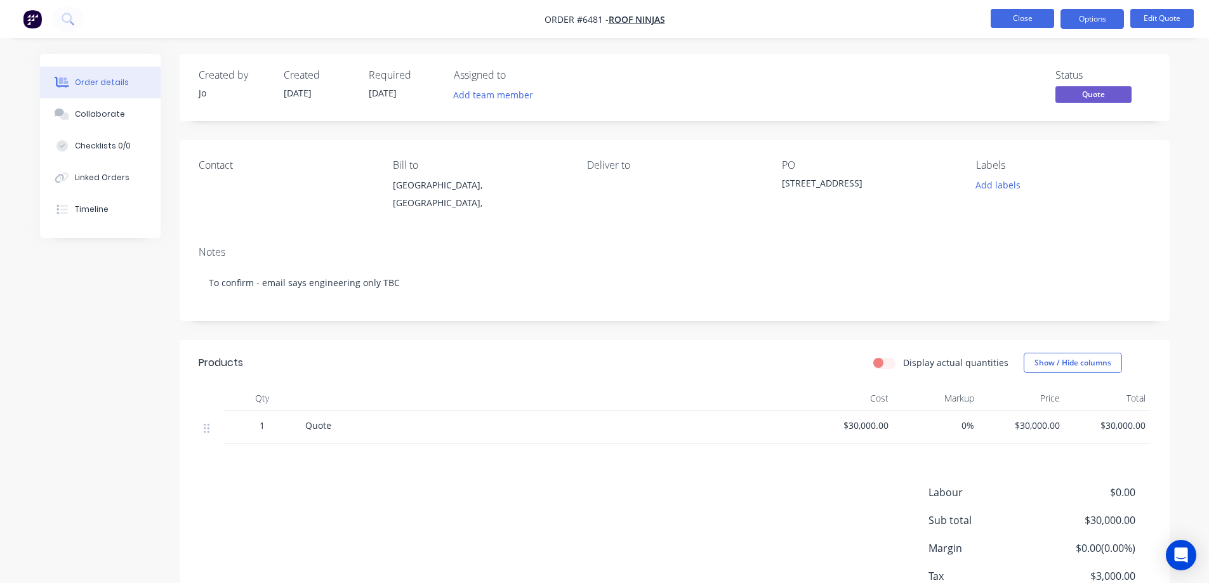
click at [1035, 16] on button "Close" at bounding box center [1022, 18] width 63 height 19
